Goal: Task Accomplishment & Management: Manage account settings

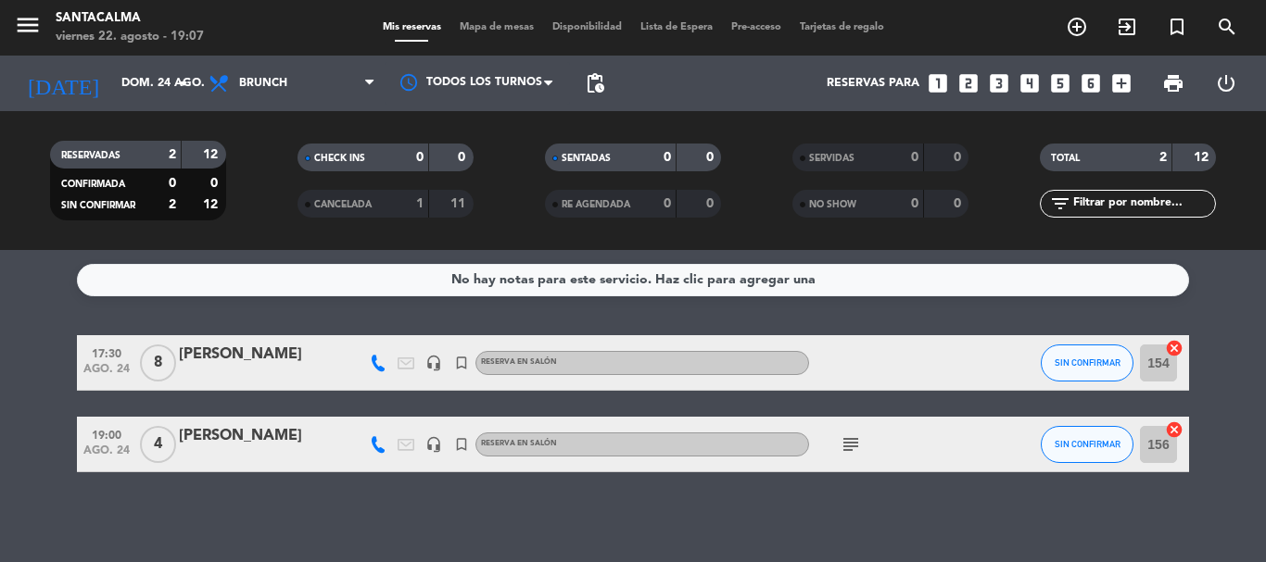
click at [335, 511] on div "No hay notas para este servicio. Haz clic para agregar una 17:30 [DATE] 8 [PERS…" at bounding box center [633, 406] width 1266 height 312
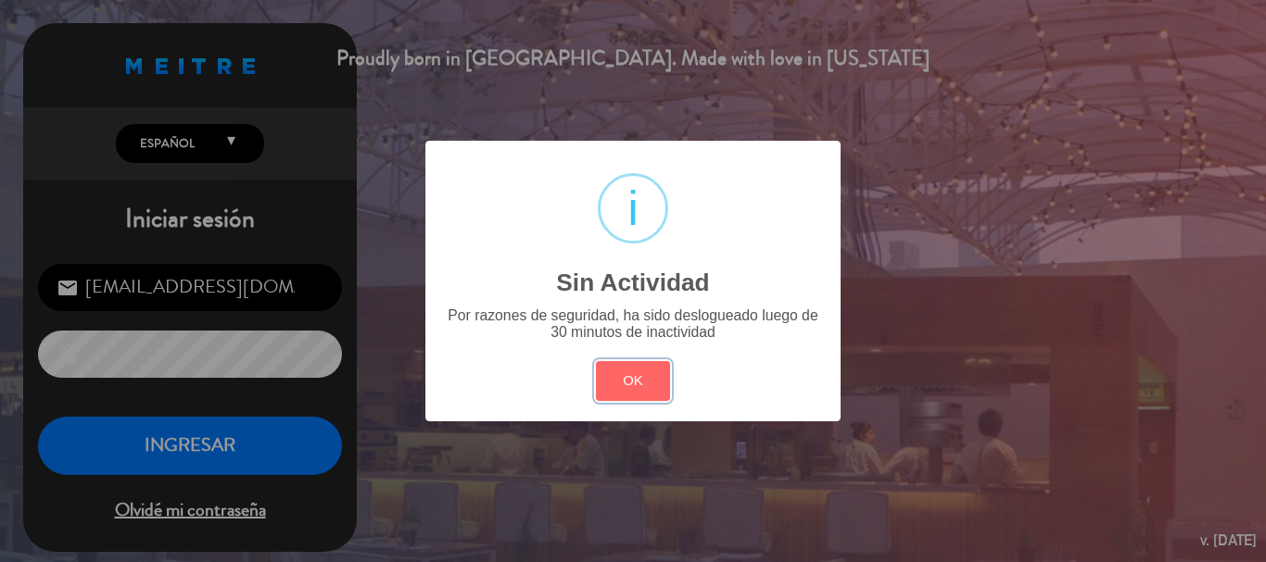
drag, startPoint x: 625, startPoint y: 389, endPoint x: 594, endPoint y: 379, distance: 33.1
click at [624, 388] on button "OK" at bounding box center [633, 381] width 75 height 40
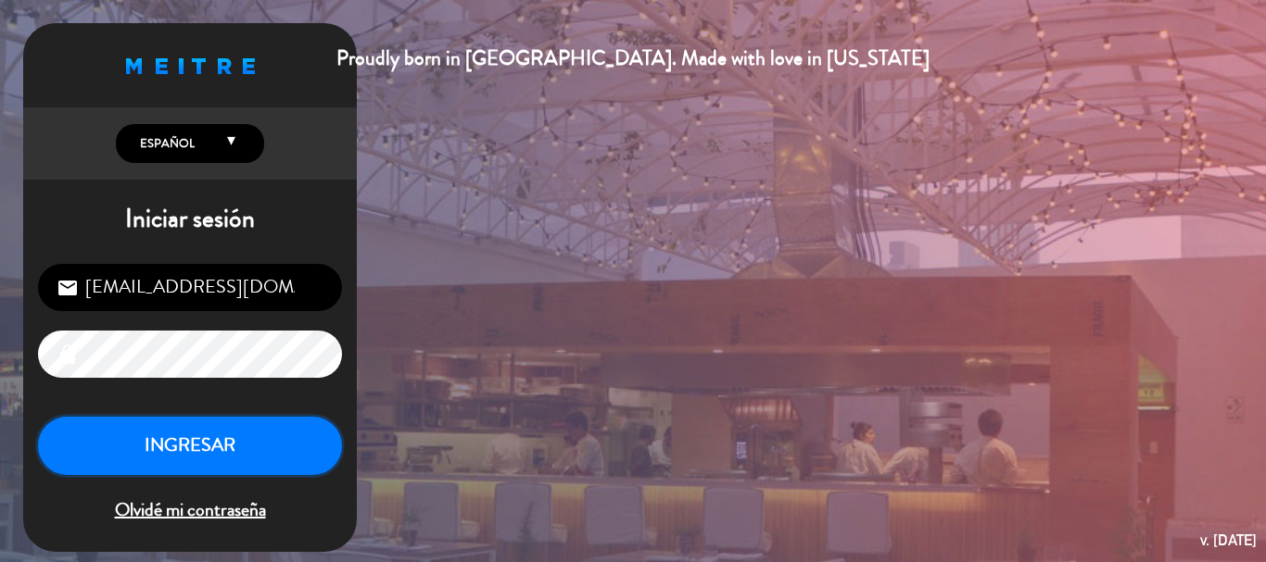
click at [207, 431] on button "INGRESAR" at bounding box center [190, 446] width 304 height 58
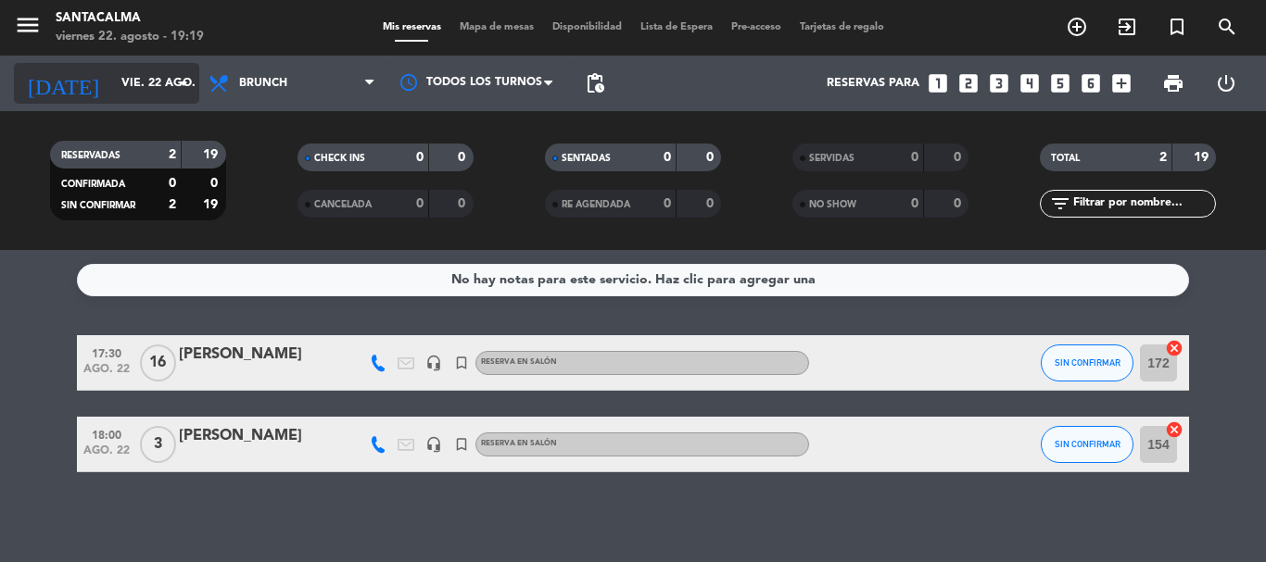
click at [145, 97] on input "vie. 22 ago." at bounding box center [190, 84] width 157 height 32
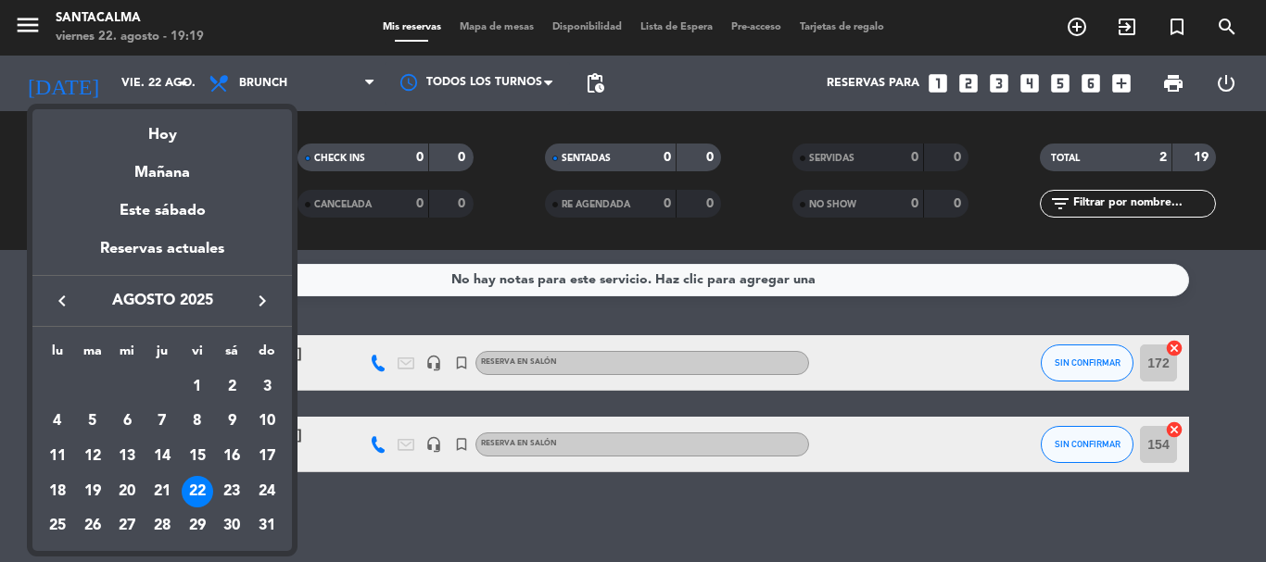
click at [227, 496] on div "23" at bounding box center [232, 492] width 32 height 32
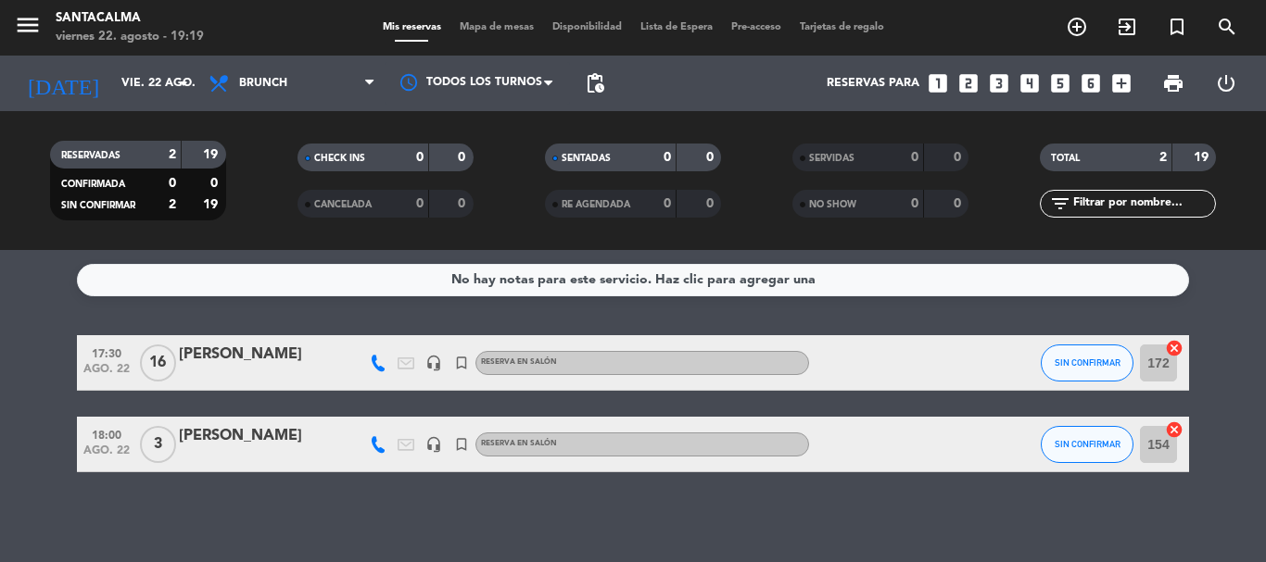
type input "sáb. 23 ago."
